Goal: Download file/media

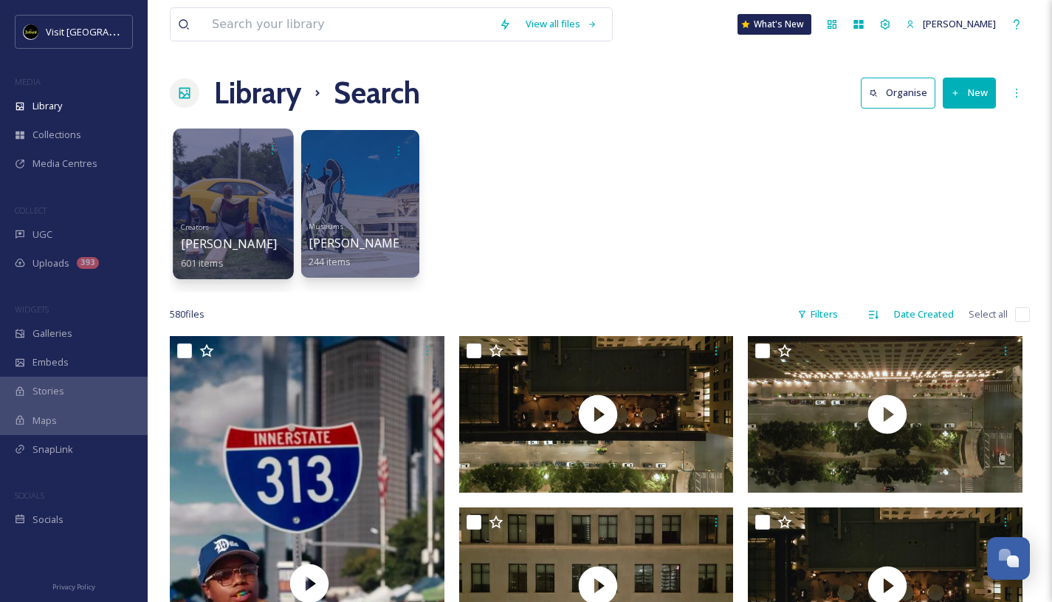
scroll to position [2408, 0]
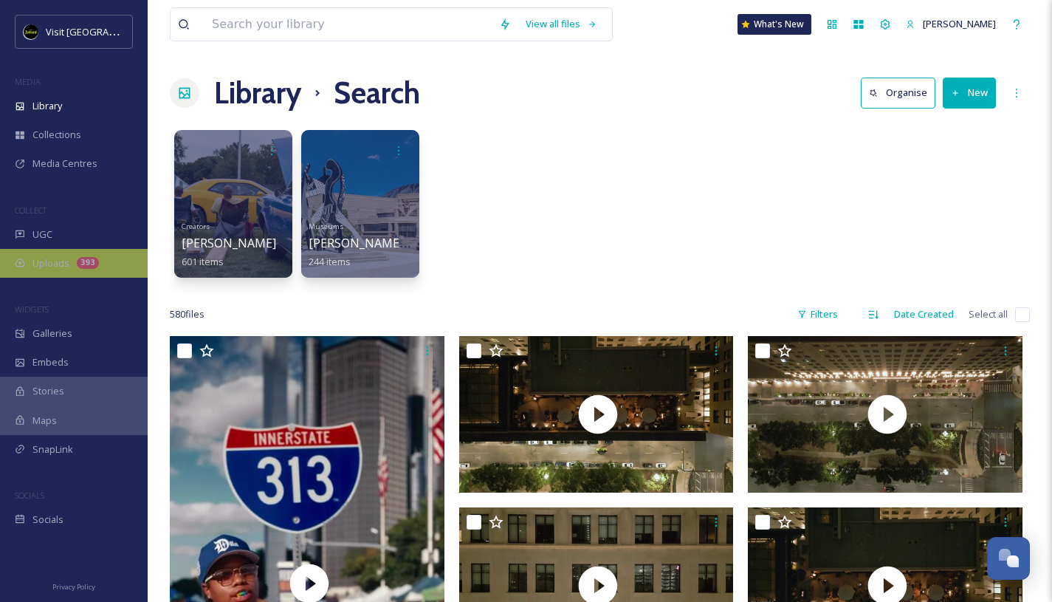
click at [66, 276] on div "Uploads 393" at bounding box center [74, 263] width 148 height 29
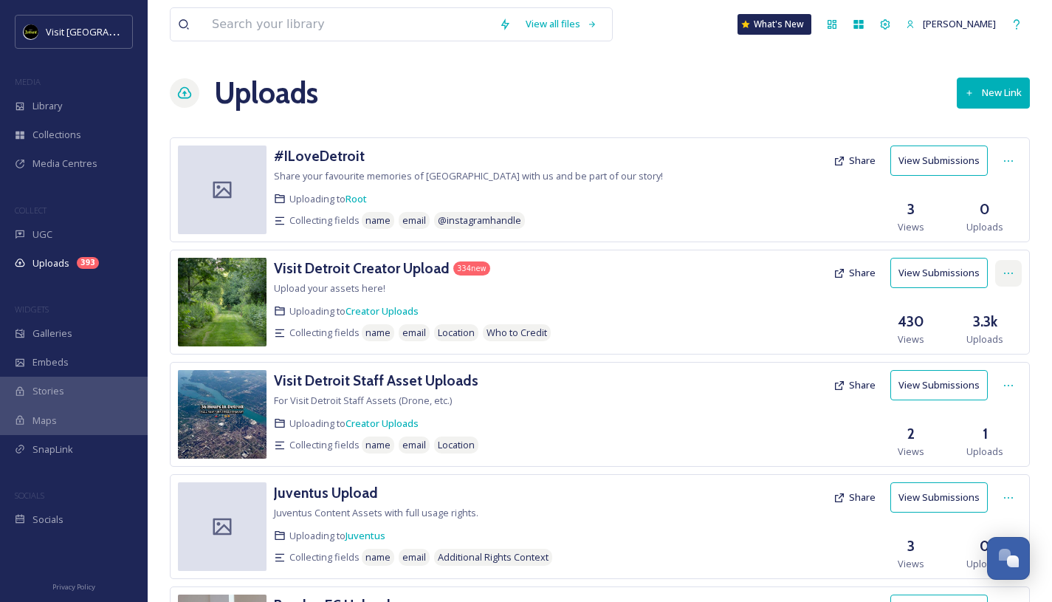
click at [1017, 265] on div at bounding box center [1008, 273] width 27 height 27
click at [989, 306] on span "View Link" at bounding box center [992, 305] width 41 height 14
click at [949, 267] on button "View Submissions" at bounding box center [938, 273] width 97 height 30
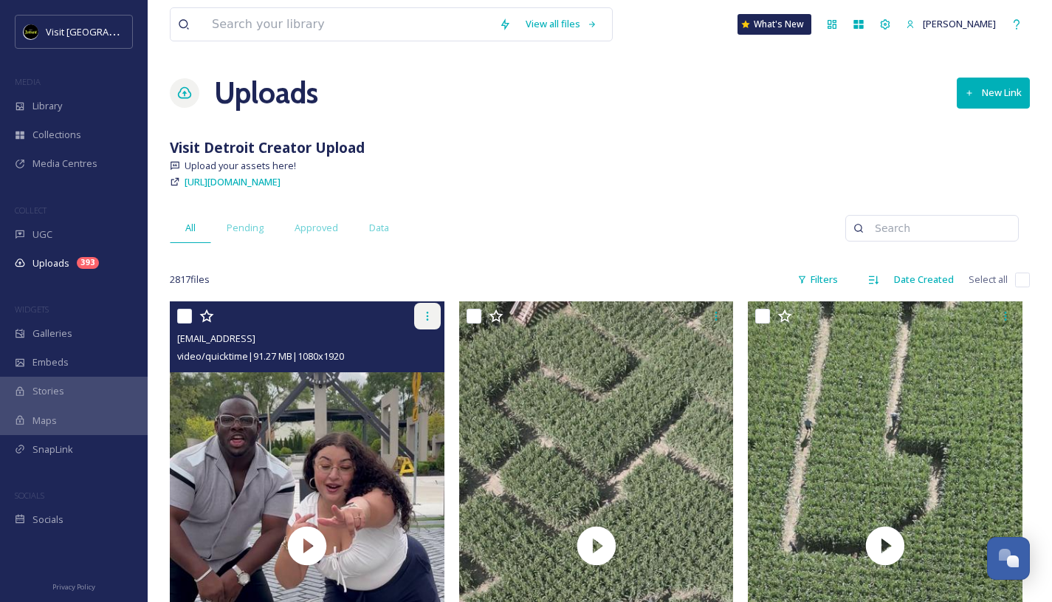
click at [430, 312] on icon at bounding box center [428, 316] width 12 height 12
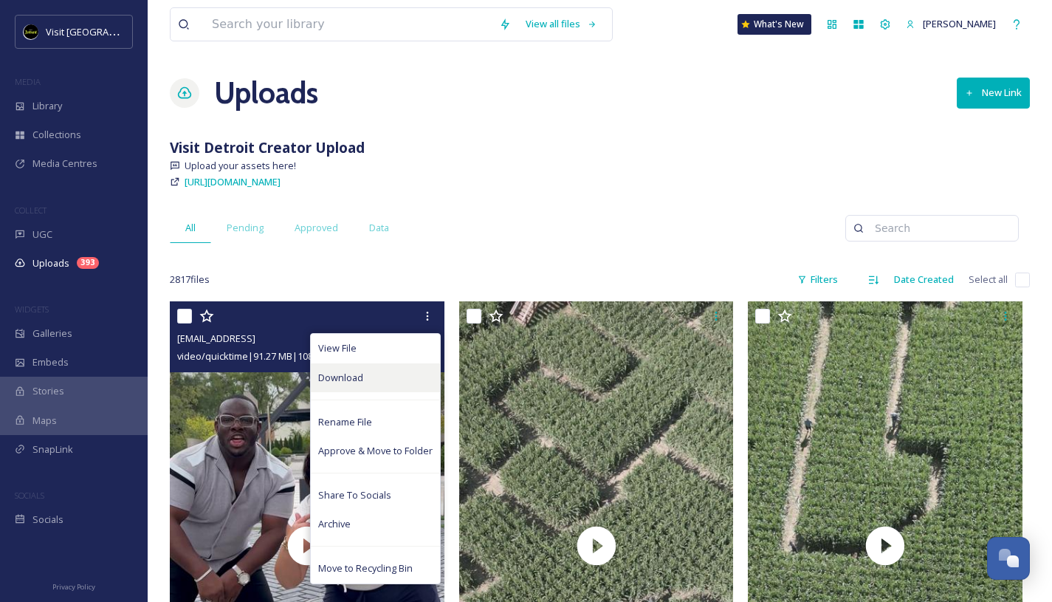
click at [373, 377] on div "Download" at bounding box center [375, 377] width 129 height 29
